Goal: Task Accomplishment & Management: Complete application form

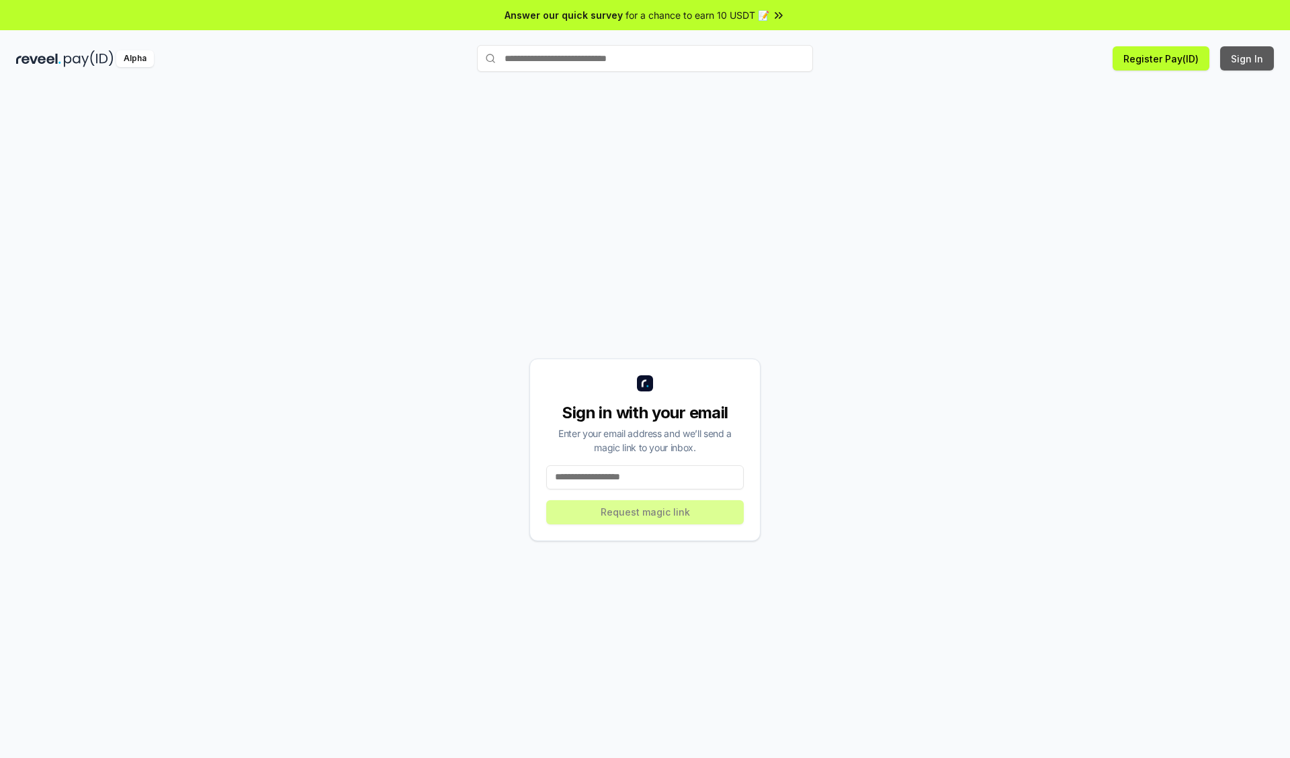
click at [1247, 58] on button "Sign In" at bounding box center [1247, 58] width 54 height 24
type input "**********"
click at [645, 512] on button "Request magic link" at bounding box center [644, 512] width 197 height 24
